Goal: Communication & Community: Answer question/provide support

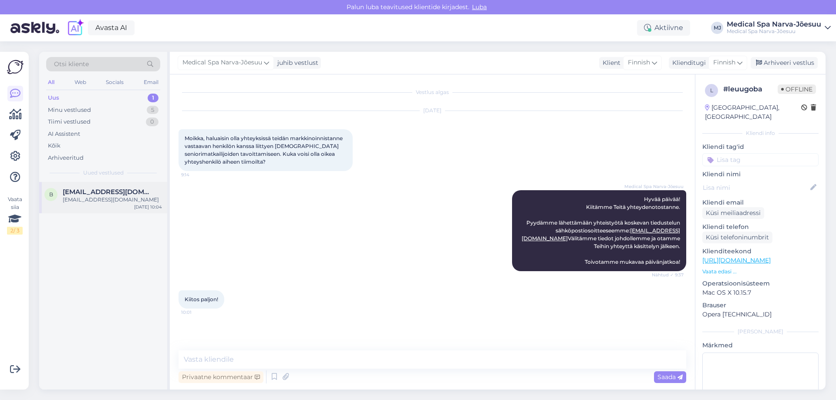
click at [101, 194] on span "[EMAIL_ADDRESS][DOMAIN_NAME]" at bounding box center [108, 192] width 91 height 8
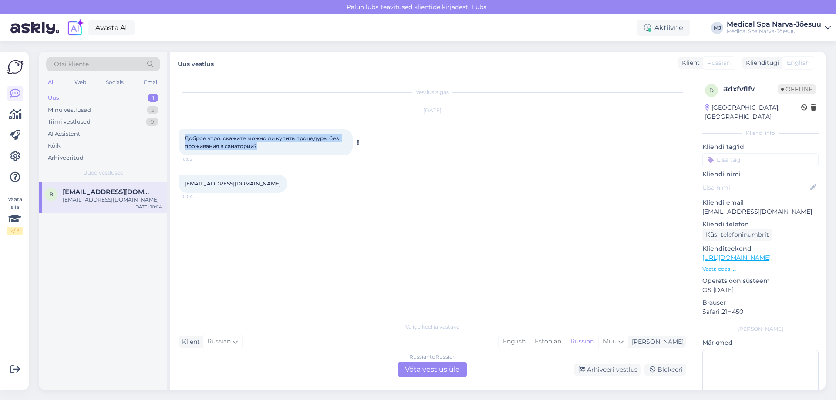
drag, startPoint x: 313, startPoint y: 150, endPoint x: 180, endPoint y: 135, distance: 134.0
click at [180, 135] on div "Доброе утро, скажите можно ли купить процедуры без проживания в санатории? 10:02" at bounding box center [265, 142] width 174 height 26
copy span "Доброе утро, скажите можно ли купить процедуры без проживания в санатории?"
click at [435, 371] on div "Russian to Russian Võta vestlus üle" at bounding box center [432, 370] width 69 height 16
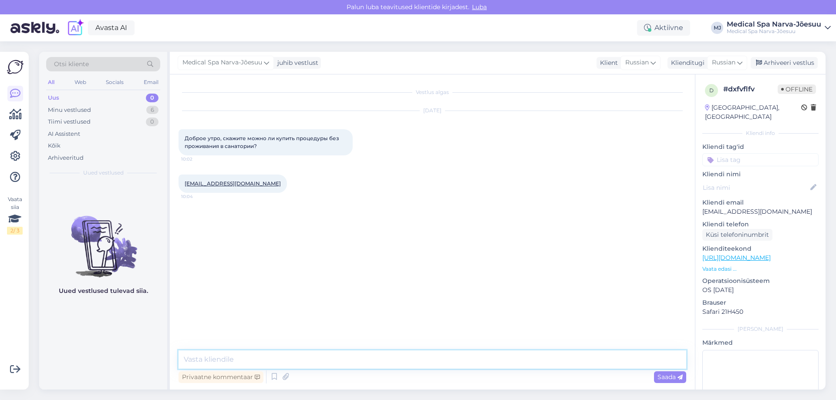
paste textarea "Процедуры можно заказать и в том случае, если вы не проживаете в нашем медицинс…"
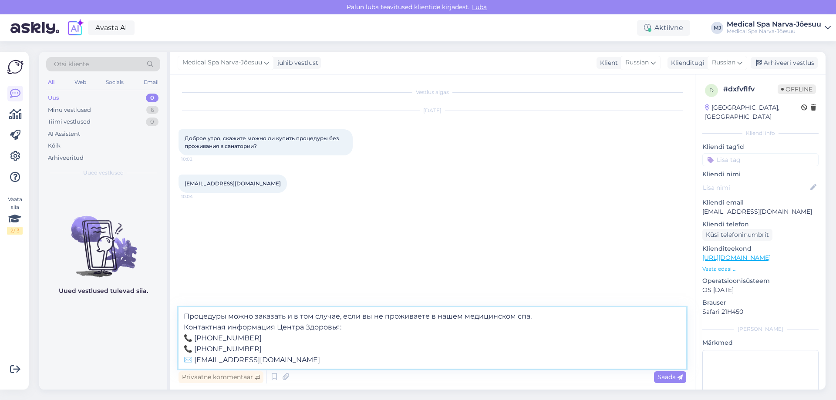
click at [183, 315] on textarea "Процедуры можно заказать и в том случае, если вы не проживаете в нашем медицинс…" at bounding box center [432, 337] width 508 height 61
type textarea "Доброе утро! Процедуры можно заказать и в том случае, если вы не проживаете в н…"
click at [665, 376] on span "Saada" at bounding box center [669, 377] width 25 height 8
